Goal: Obtain resource: Obtain resource

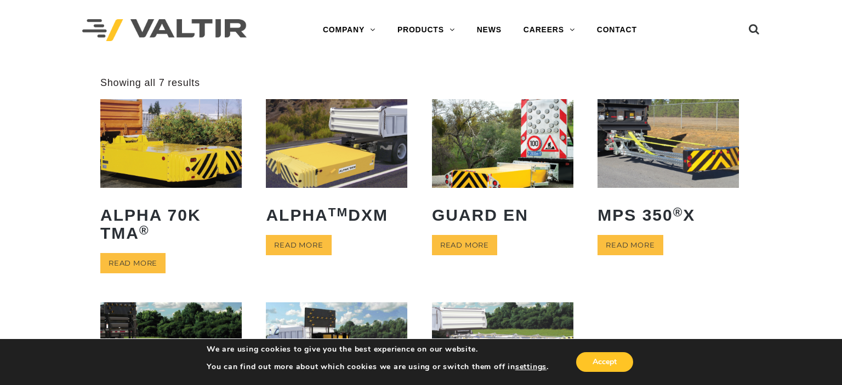
click at [727, 281] on ul "ALPHA 70K TMA ® Read more ALPHA TM DXM Read more GUARD EN Read more MPS 350 ® X…" at bounding box center [421, 293] width 642 height 389
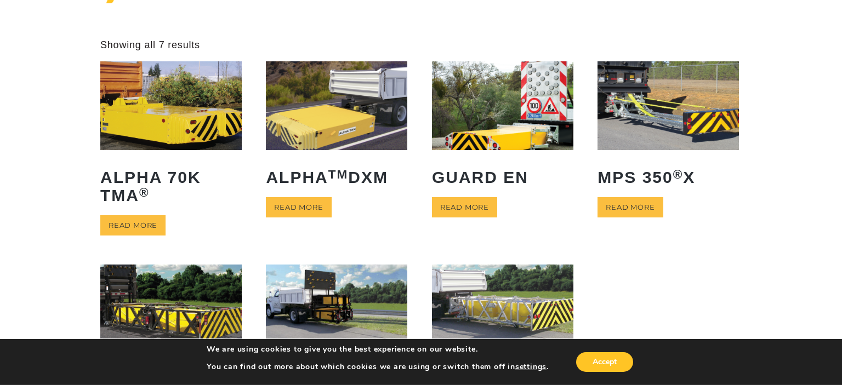
scroll to position [58, 0]
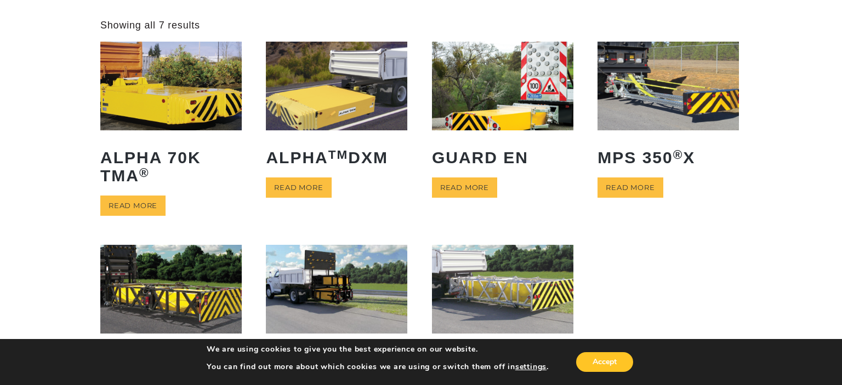
click at [492, 95] on img at bounding box center [502, 86] width 141 height 88
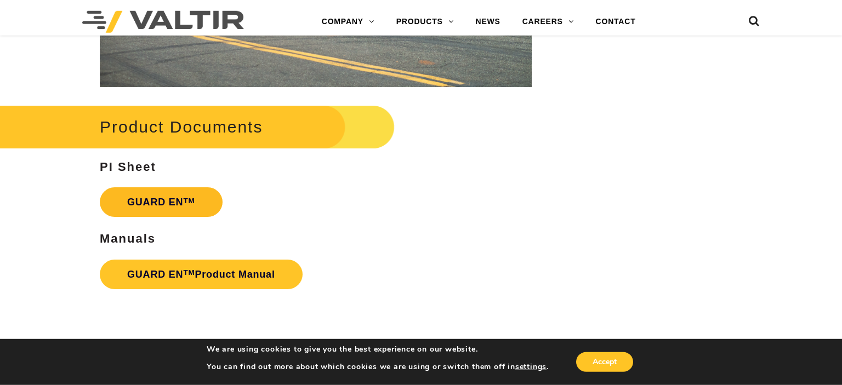
scroll to position [2067, 0]
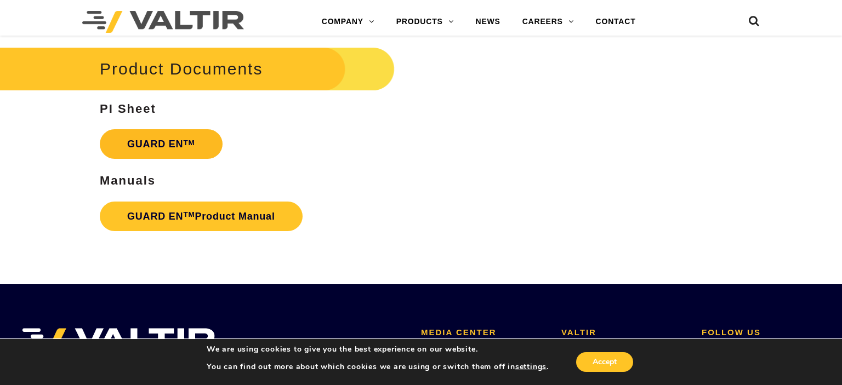
click at [167, 144] on link "GUARD EN TM" at bounding box center [161, 144] width 123 height 30
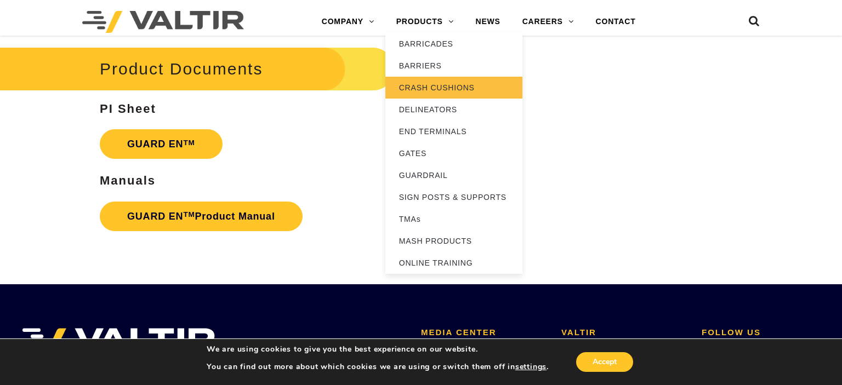
click at [438, 85] on link "CRASH CUSHIONS" at bounding box center [453, 88] width 137 height 22
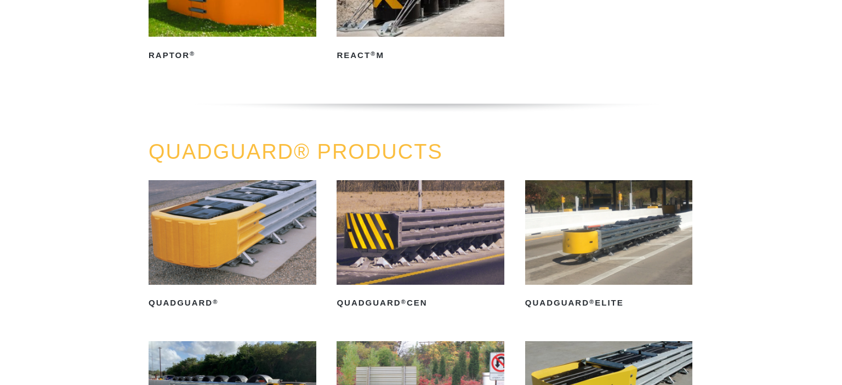
scroll to position [58, 0]
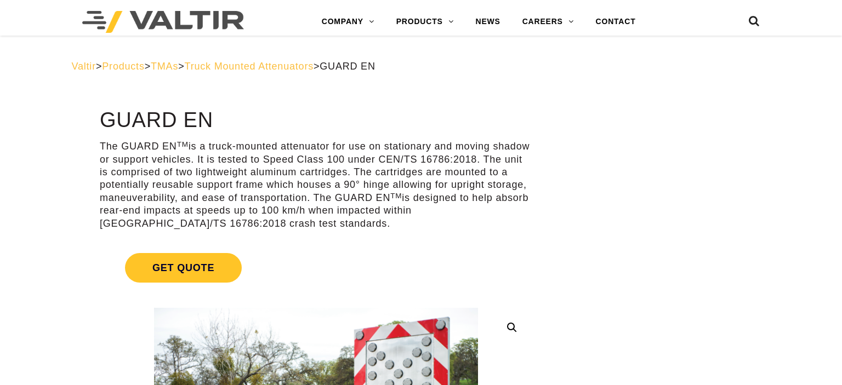
scroll to position [2067, 0]
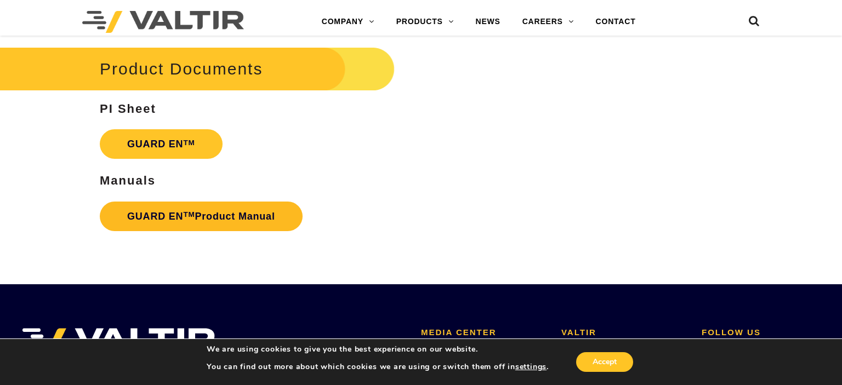
click at [205, 220] on link "GUARD EN TM Product Manual" at bounding box center [201, 217] width 203 height 30
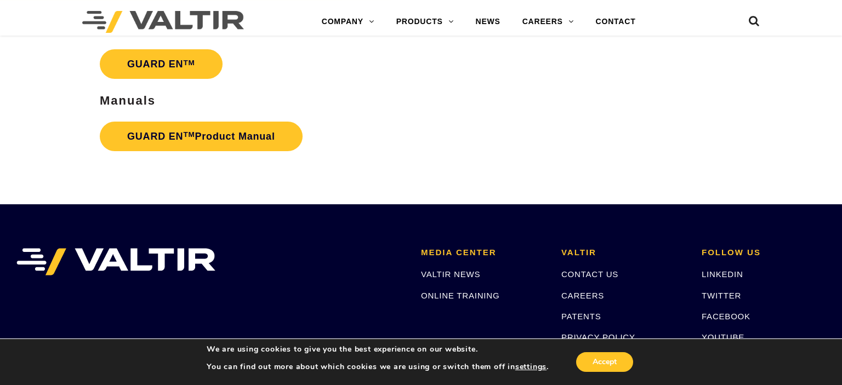
scroll to position [2299, 0]
